Goal: Information Seeking & Learning: Learn about a topic

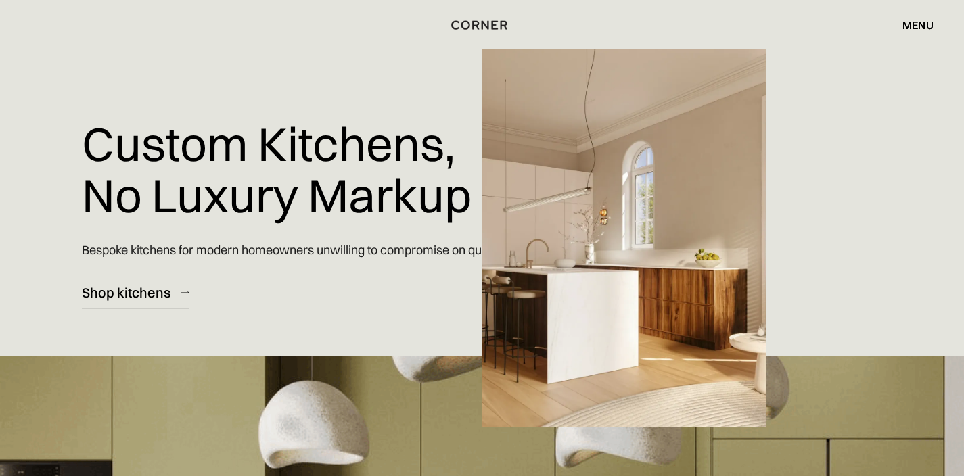
click at [734, 137] on img at bounding box center [624, 238] width 284 height 379
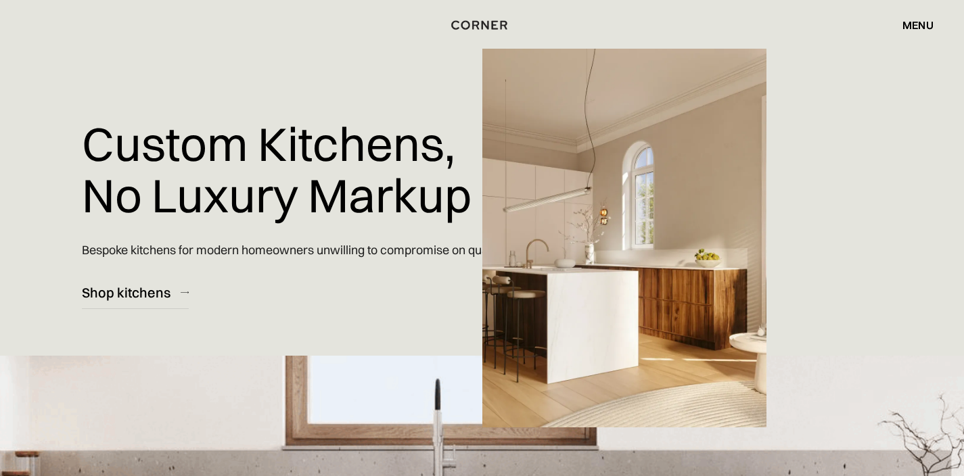
click at [877, 111] on div at bounding box center [482, 238] width 964 height 476
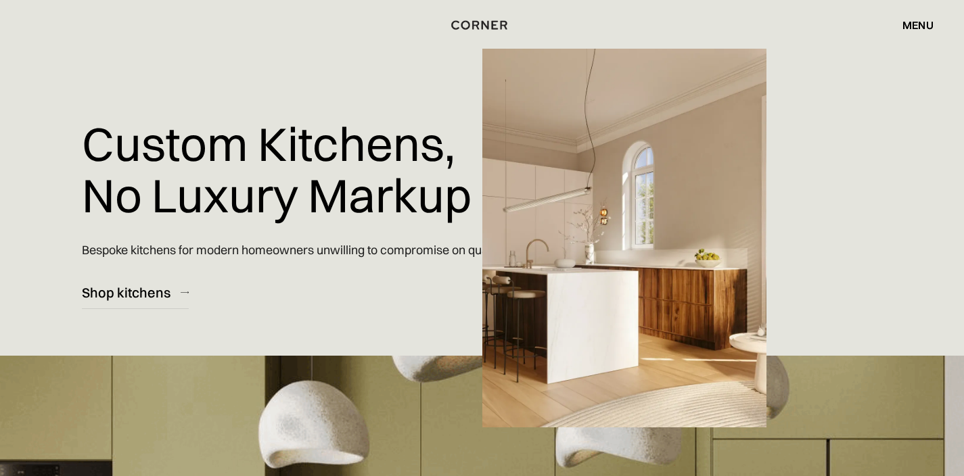
click at [913, 22] on div "menu" at bounding box center [917, 25] width 31 height 11
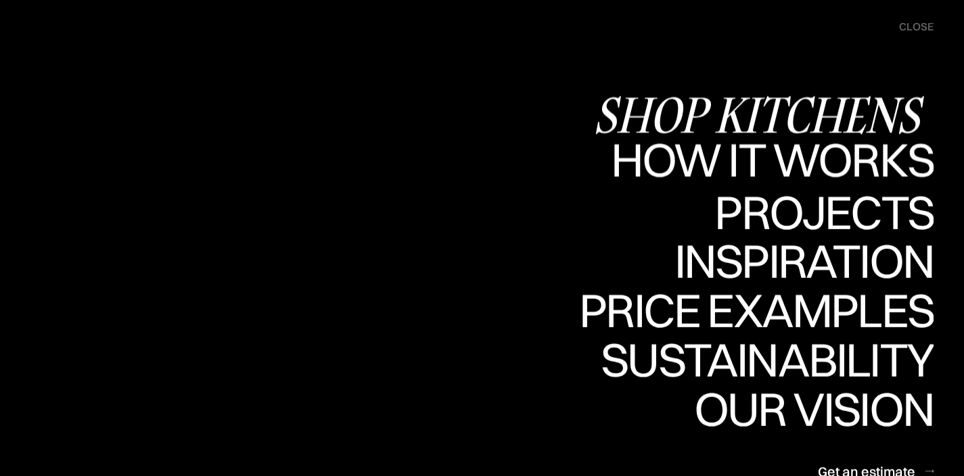
click at [787, 105] on div "Shop Kitchens" at bounding box center [763, 114] width 340 height 47
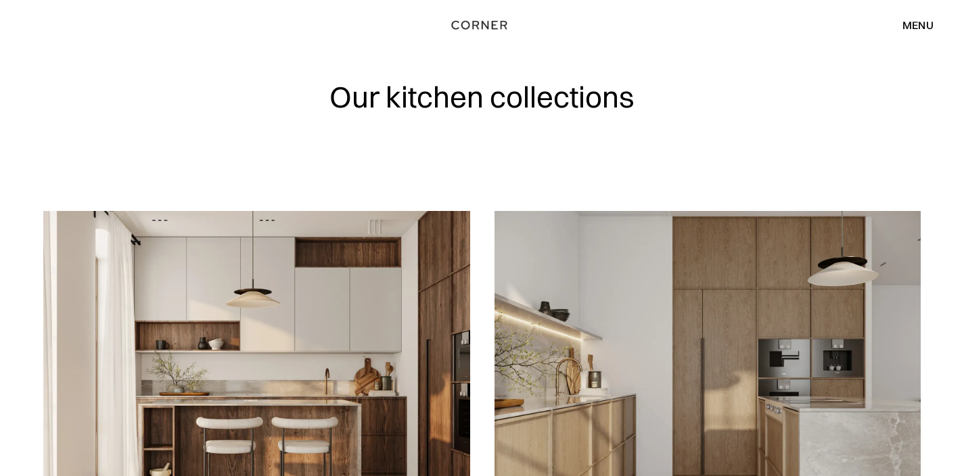
click at [919, 21] on div "menu" at bounding box center [917, 25] width 31 height 11
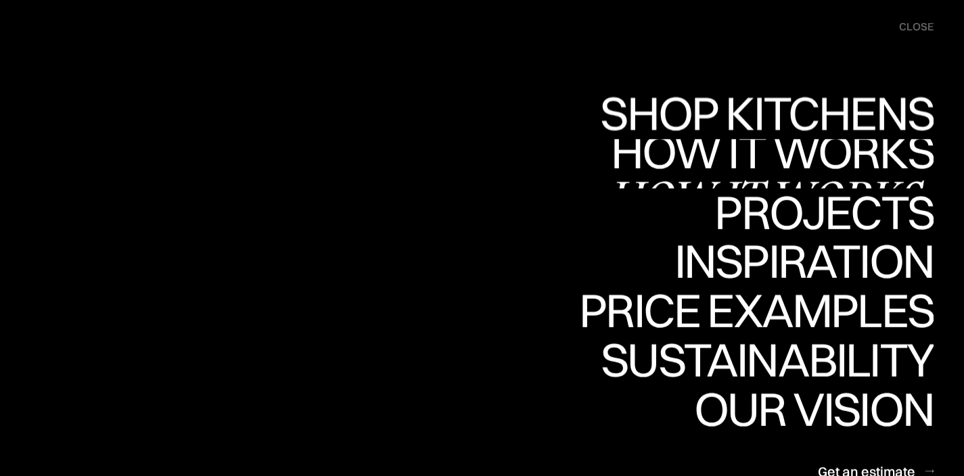
click at [792, 152] on div "How it works" at bounding box center [770, 151] width 326 height 47
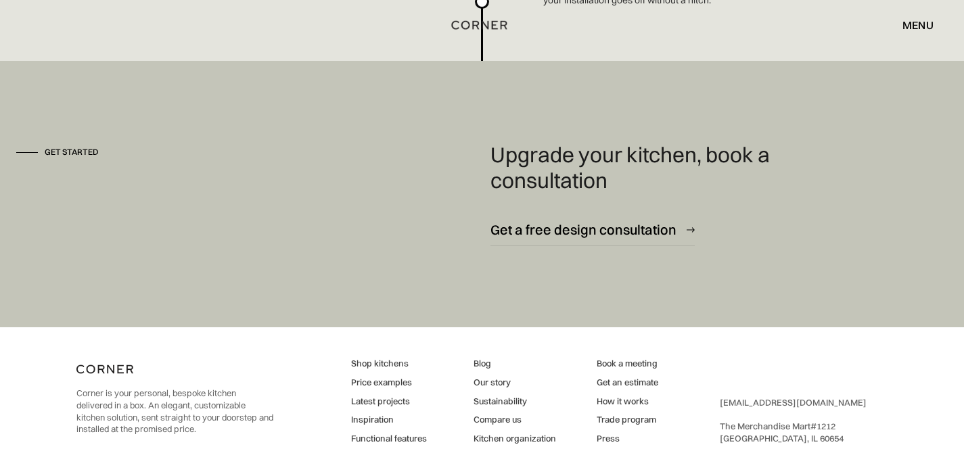
scroll to position [3717, 0]
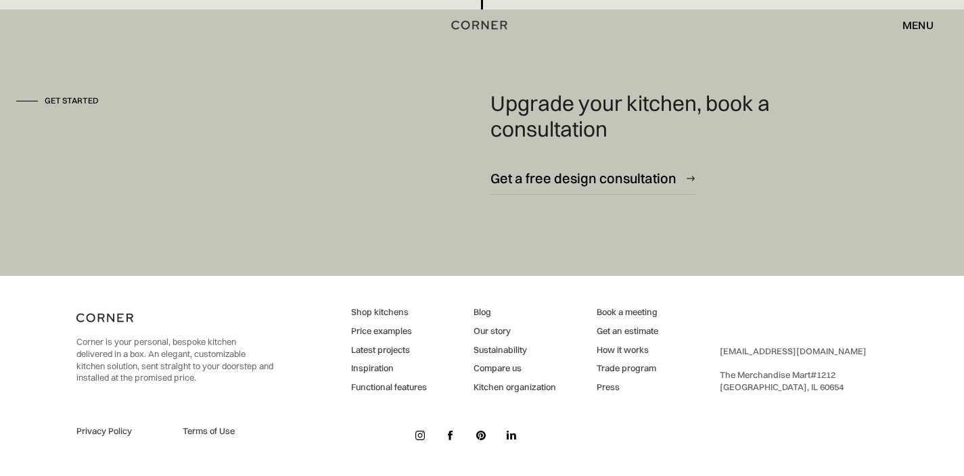
click at [924, 24] on div "menu" at bounding box center [917, 25] width 31 height 11
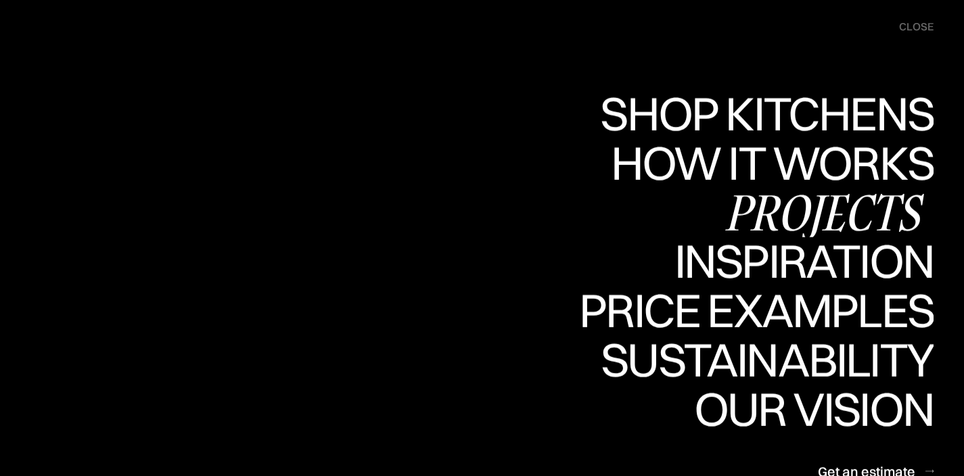
click at [802, 202] on div "Projects" at bounding box center [823, 211] width 219 height 47
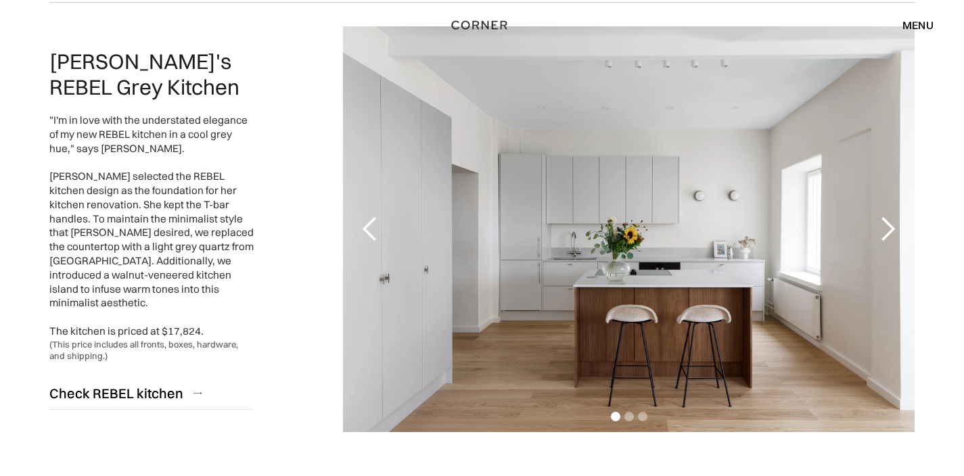
scroll to position [180, 0]
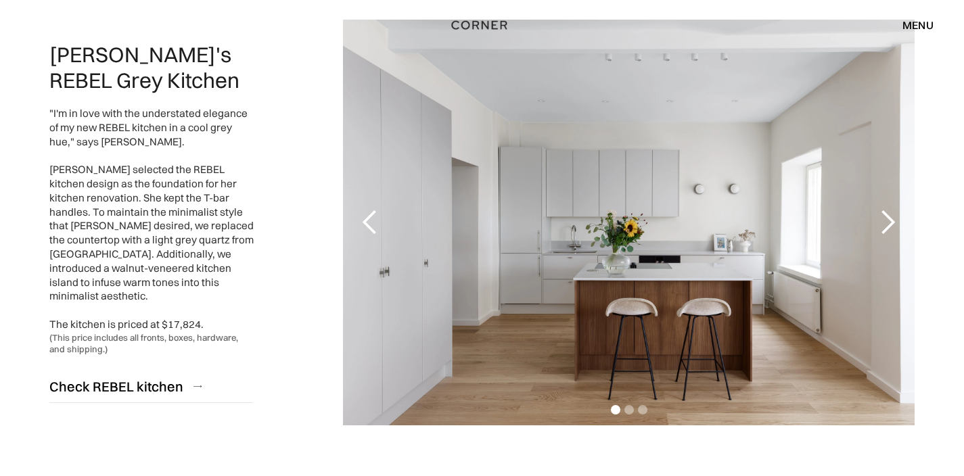
click at [892, 218] on div "next slide" at bounding box center [887, 222] width 27 height 27
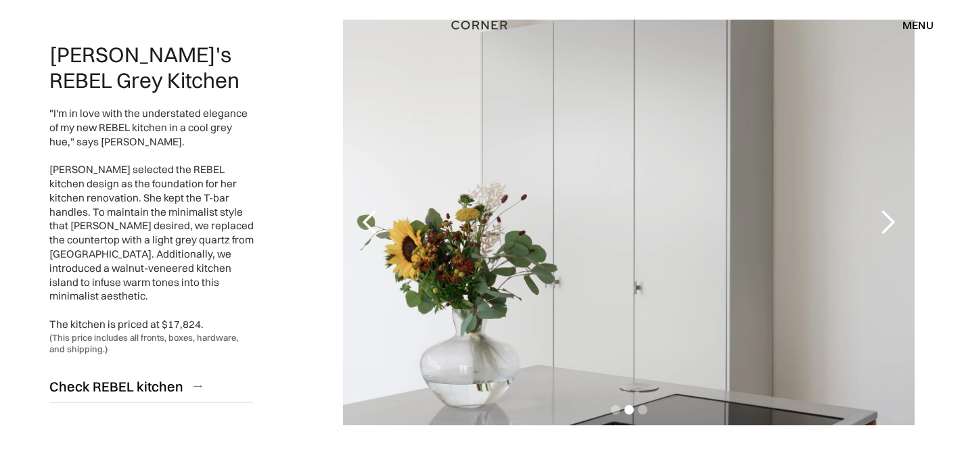
click at [892, 218] on div "next slide" at bounding box center [887, 222] width 27 height 27
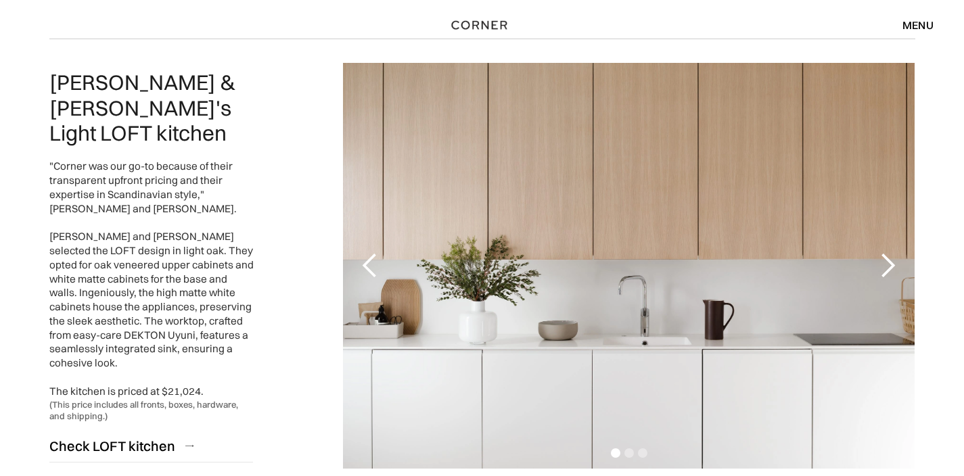
scroll to position [1157, 0]
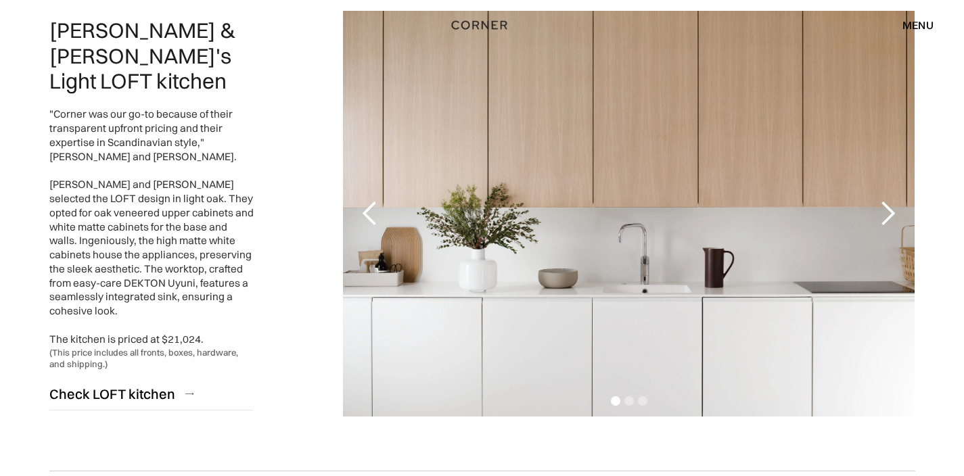
click at [885, 211] on div "next slide" at bounding box center [887, 213] width 27 height 27
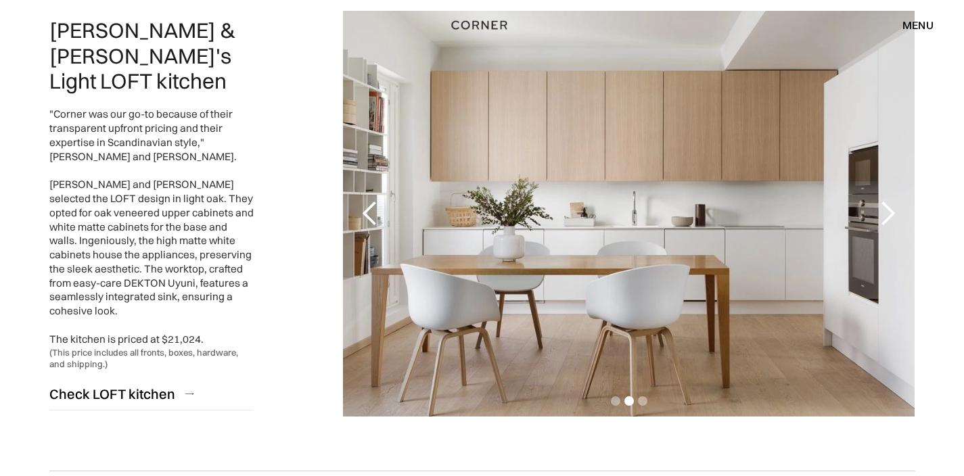
click at [885, 211] on div "next slide" at bounding box center [887, 213] width 27 height 27
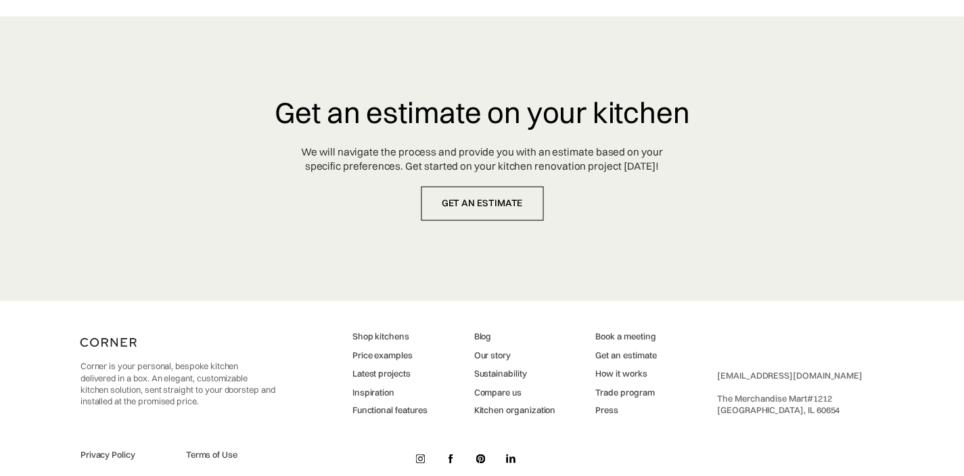
scroll to position [0, 0]
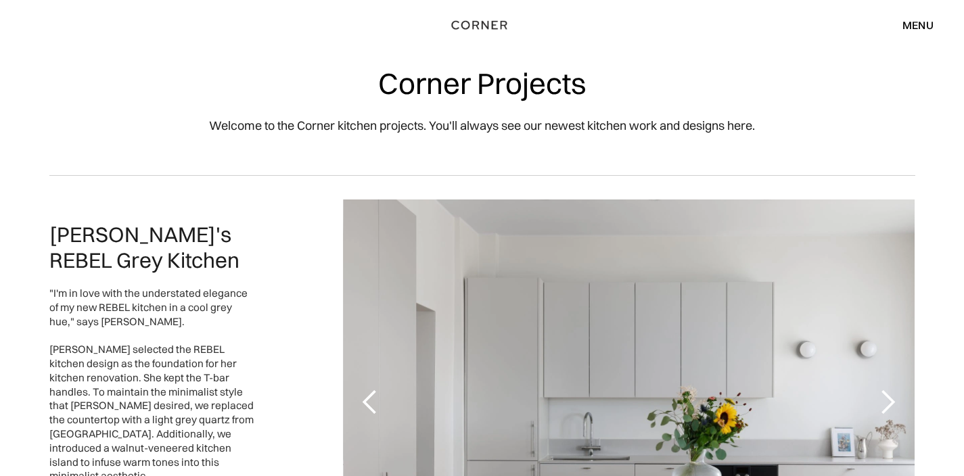
click at [921, 25] on div "menu" at bounding box center [917, 25] width 31 height 11
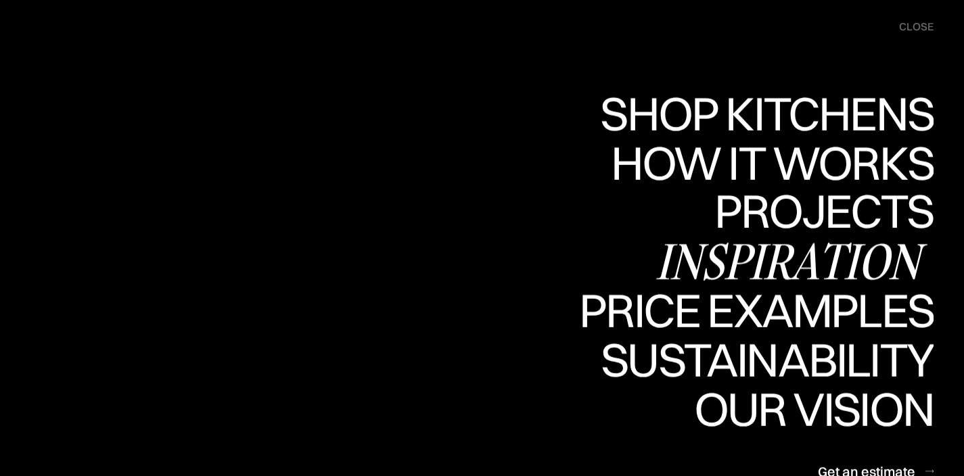
click at [823, 254] on div "Inspiration" at bounding box center [794, 260] width 278 height 47
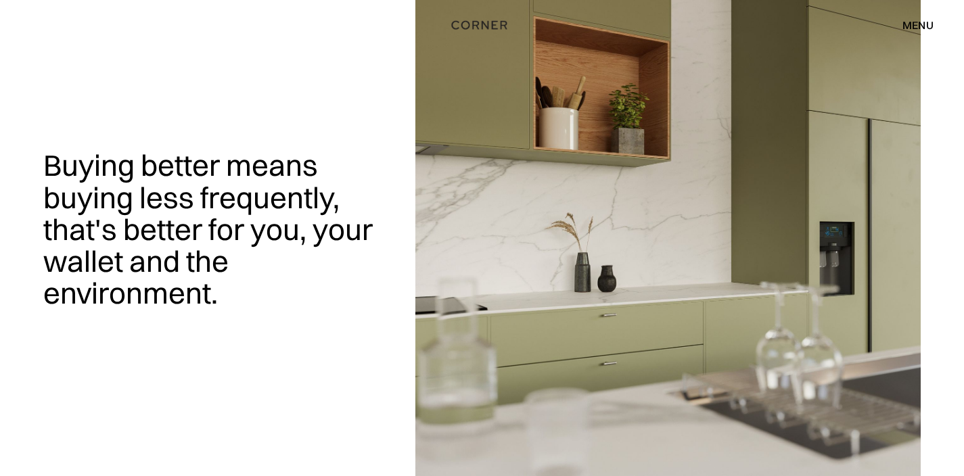
click at [920, 21] on div "menu" at bounding box center [917, 25] width 31 height 11
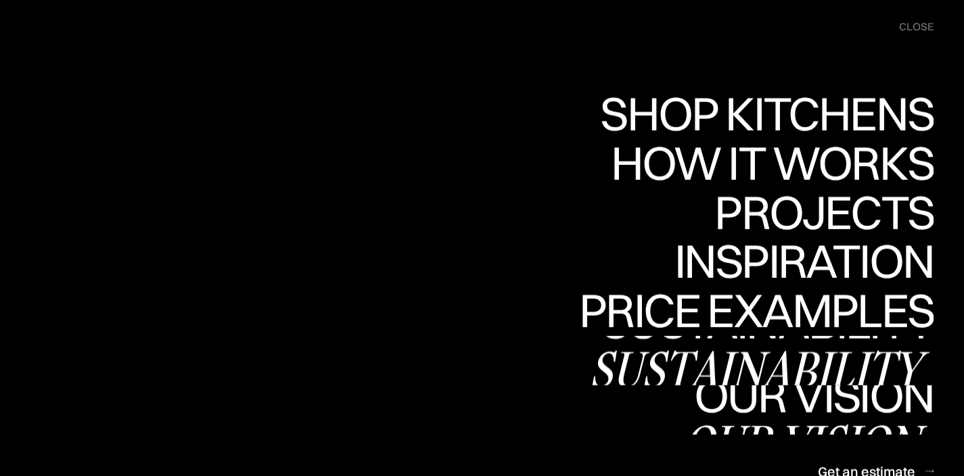
scroll to position [267, 0]
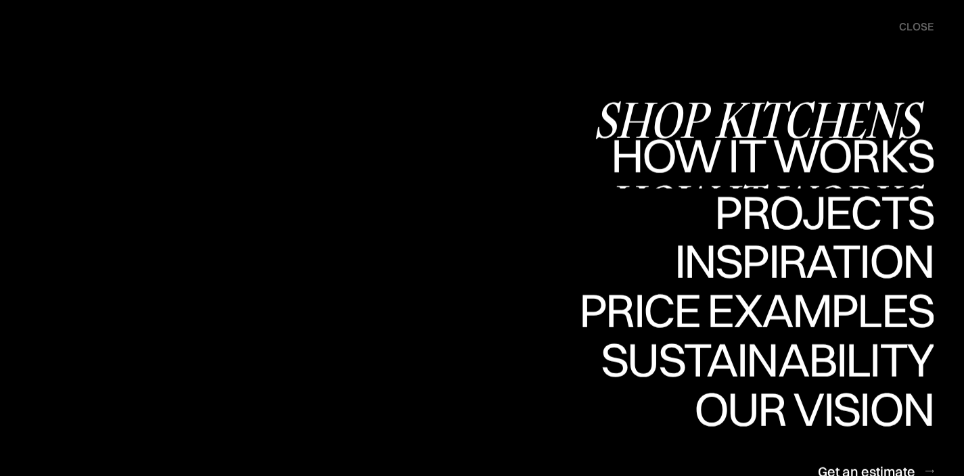
click at [795, 113] on div "Shop Kitchens" at bounding box center [763, 119] width 340 height 47
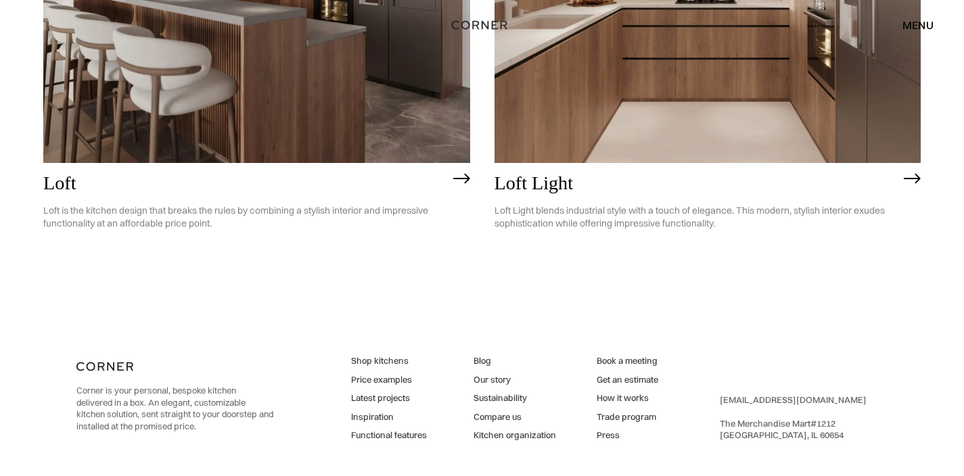
scroll to position [3613, 0]
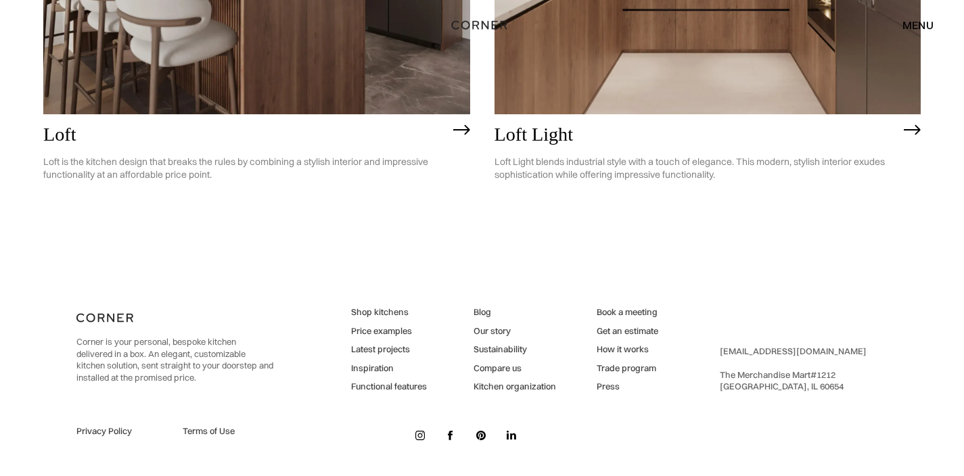
click at [687, 118] on div "Loft Light Loft Light blends industrial style with a touch of elegance. This mo…" at bounding box center [707, 157] width 427 height 87
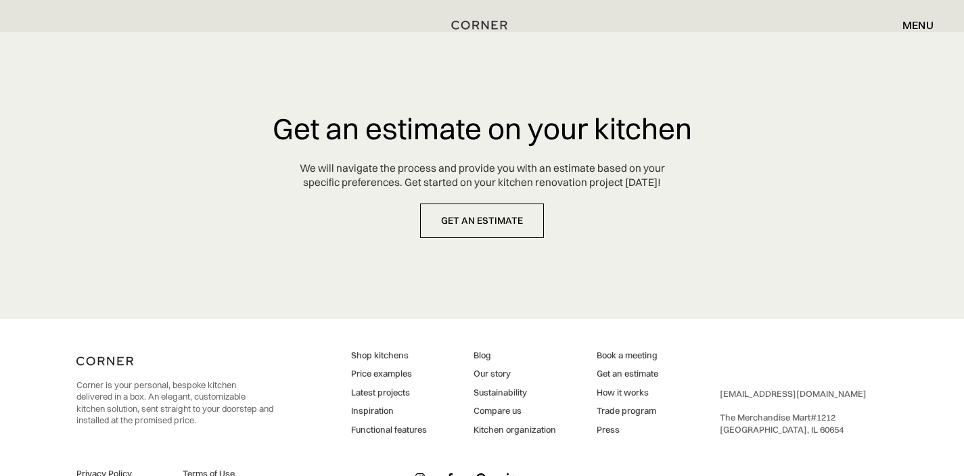
scroll to position [7883, 0]
